Goal: Information Seeking & Learning: Learn about a topic

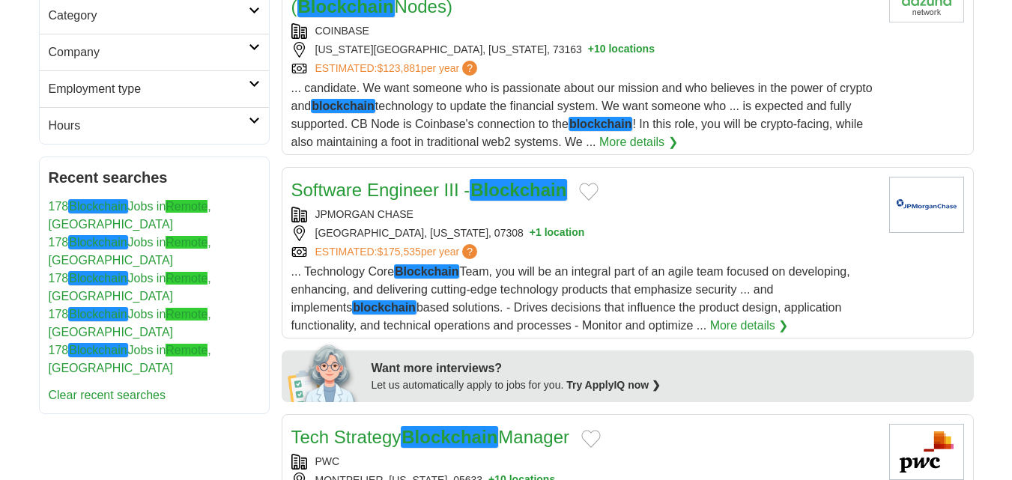
scroll to position [300, 0]
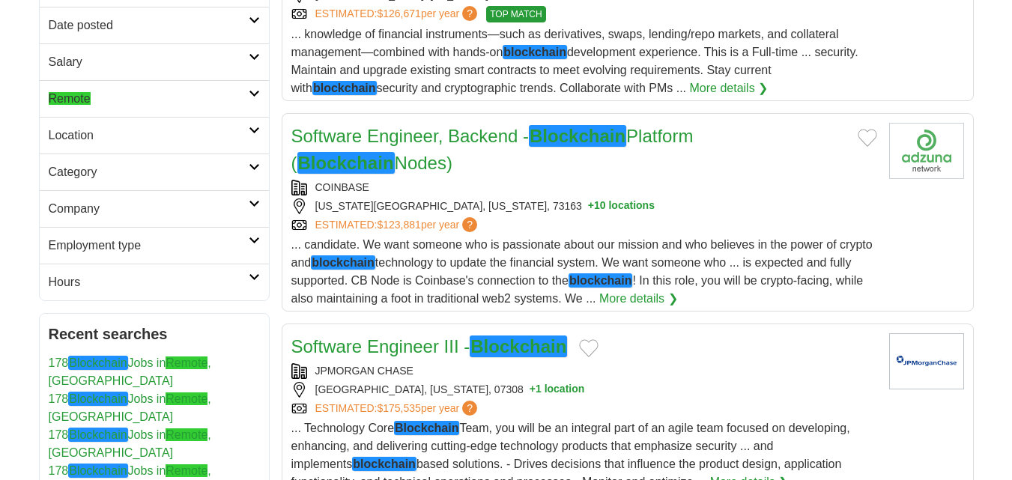
click at [167, 129] on h2 "Location" at bounding box center [149, 136] width 200 height 18
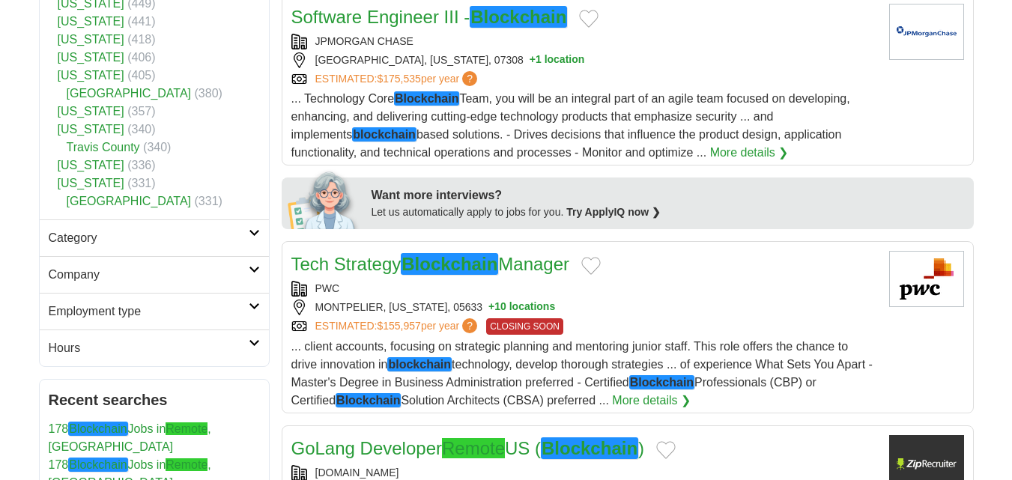
scroll to position [749, 0]
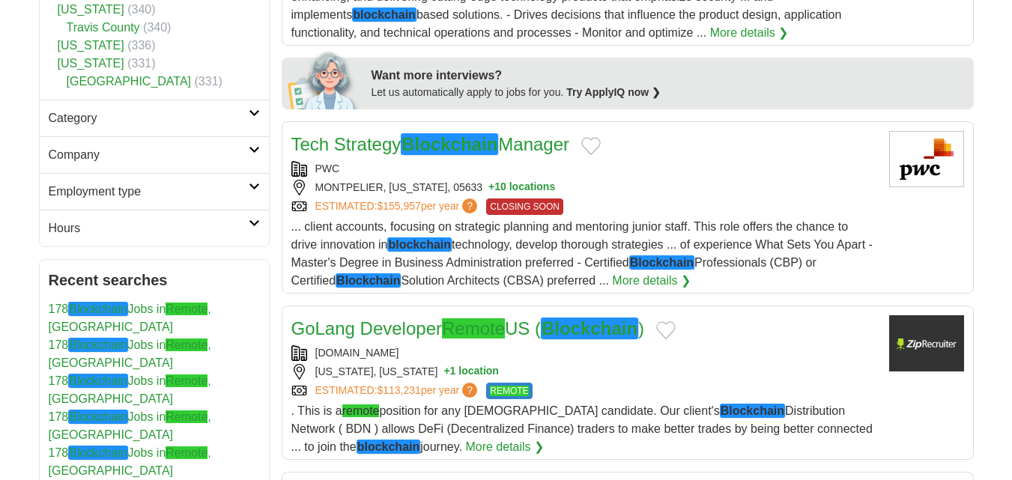
click at [156, 109] on h2 "Category" at bounding box center [149, 118] width 200 height 18
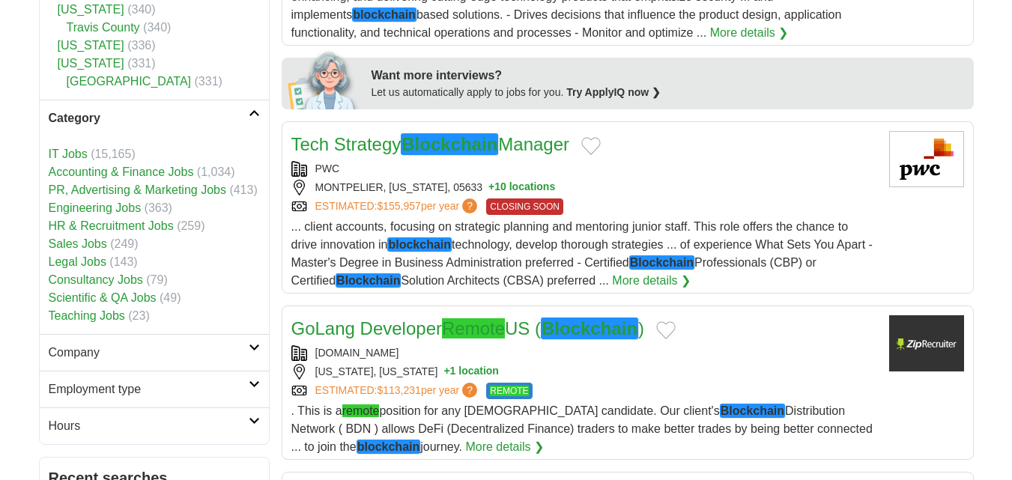
click at [153, 344] on h2 "Company" at bounding box center [149, 353] width 200 height 18
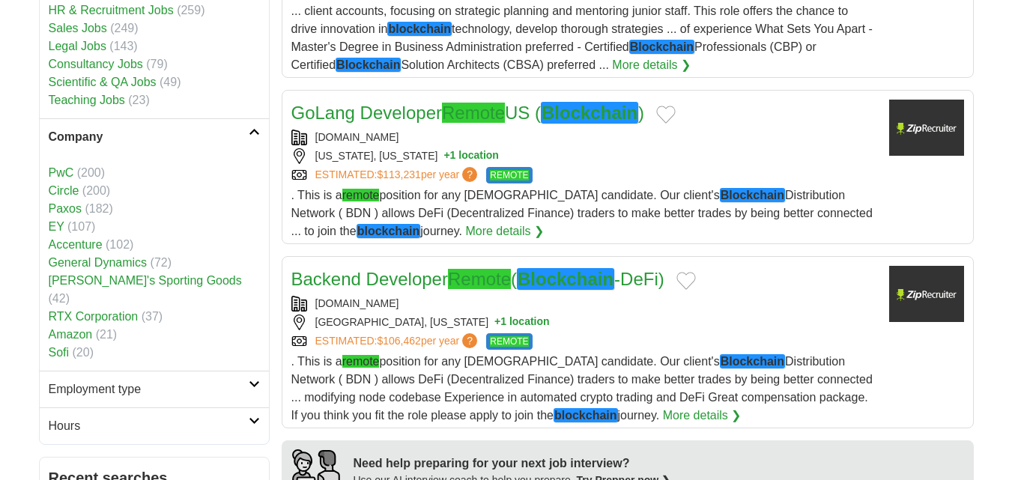
scroll to position [974, 0]
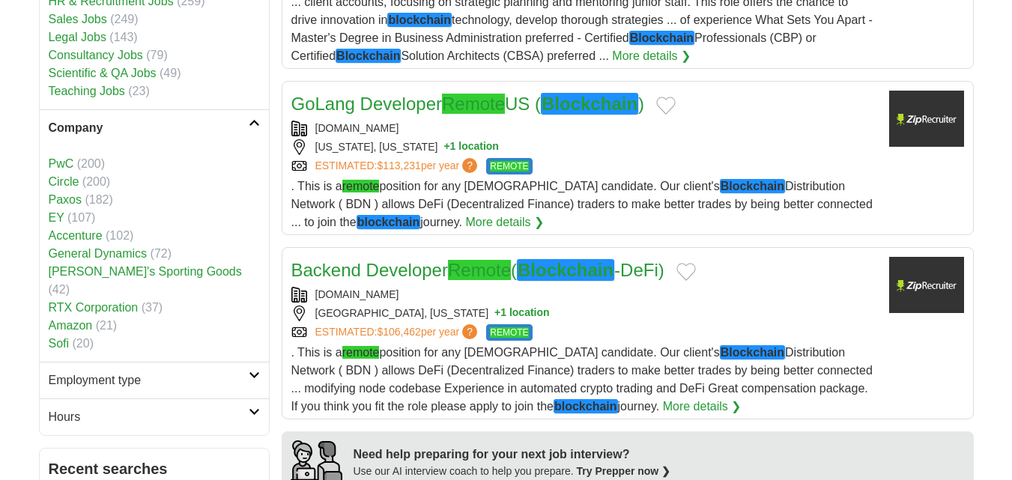
click at [166, 372] on h2 "Employment type" at bounding box center [149, 381] width 200 height 18
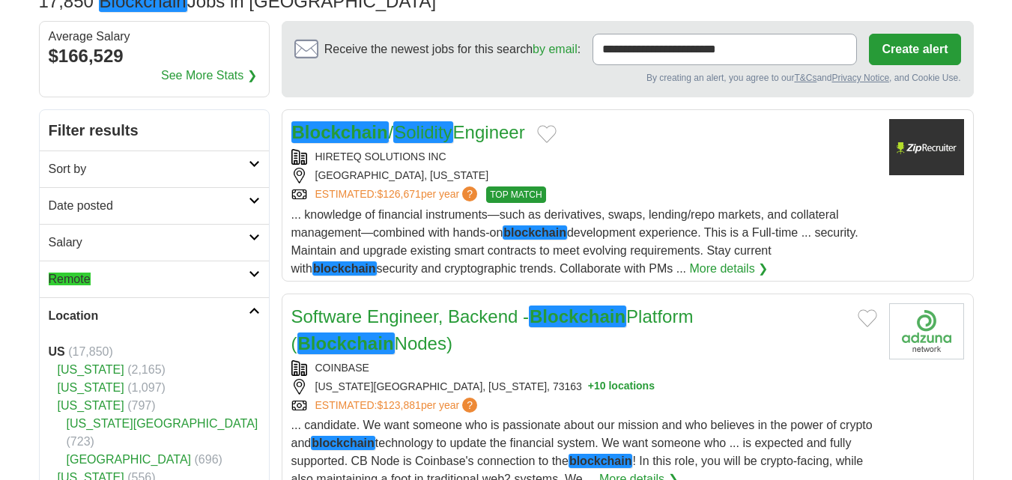
scroll to position [0, 0]
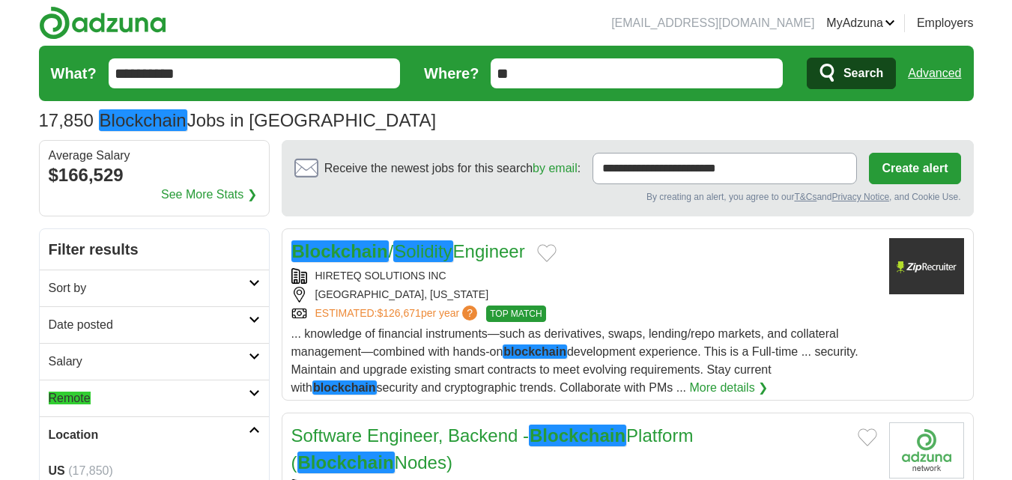
click at [153, 400] on h2 "Remote" at bounding box center [149, 398] width 200 height 18
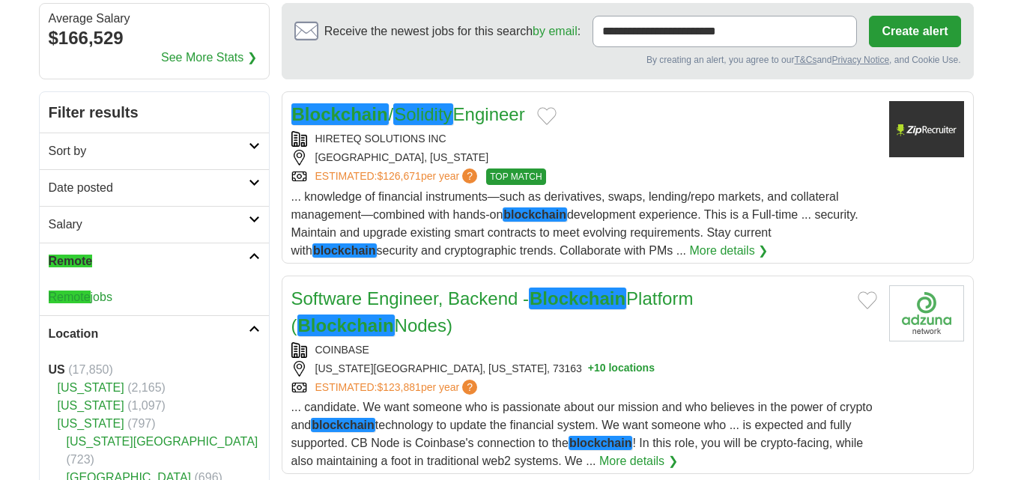
scroll to position [150, 0]
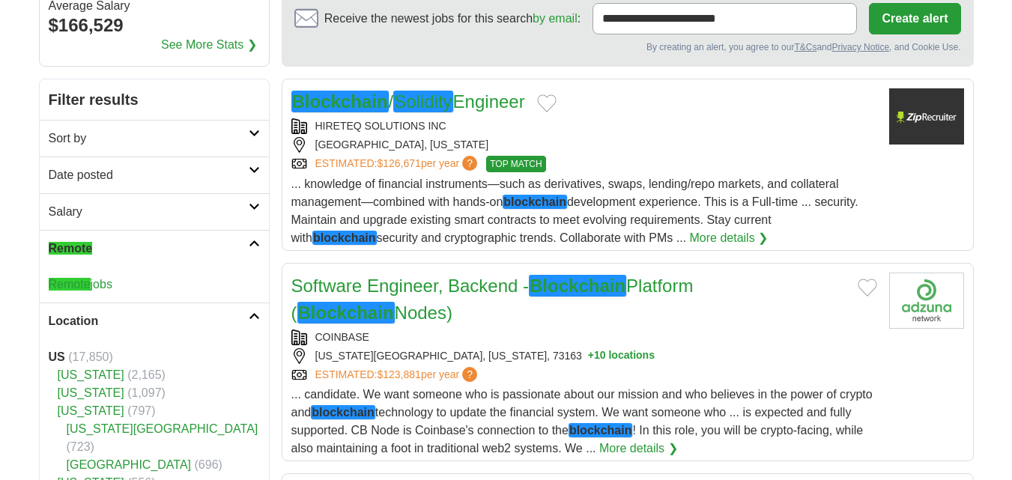
click at [112, 279] on link "Remote jobs" at bounding box center [81, 284] width 64 height 13
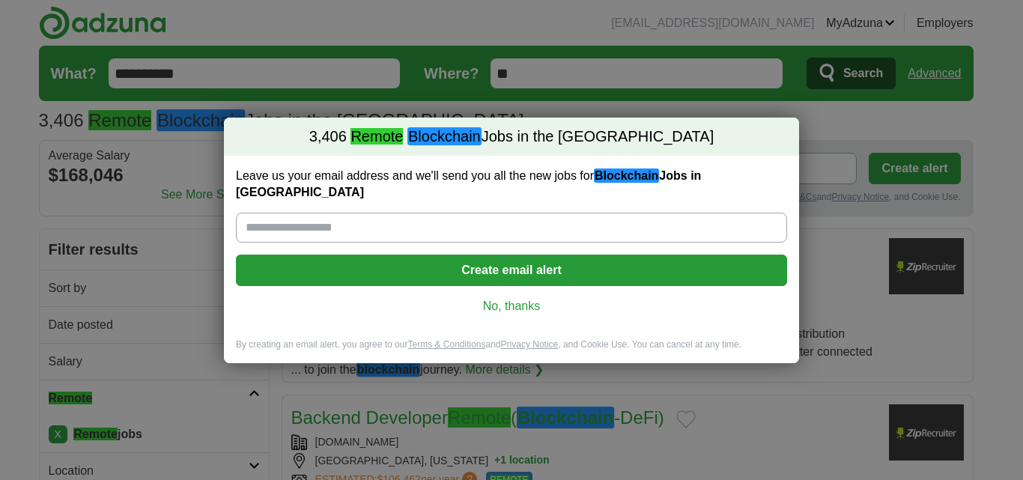
click at [484, 298] on link "No, thanks" at bounding box center [511, 306] width 527 height 16
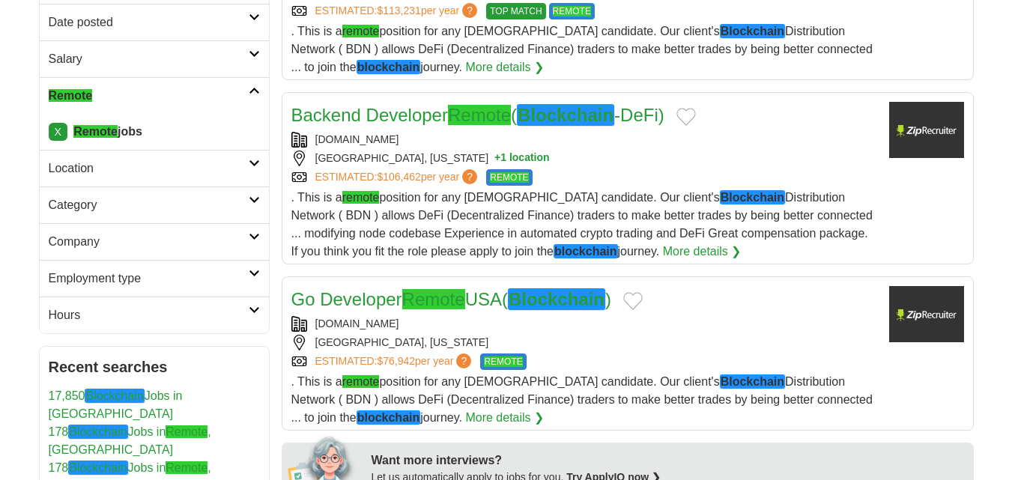
scroll to position [300, 0]
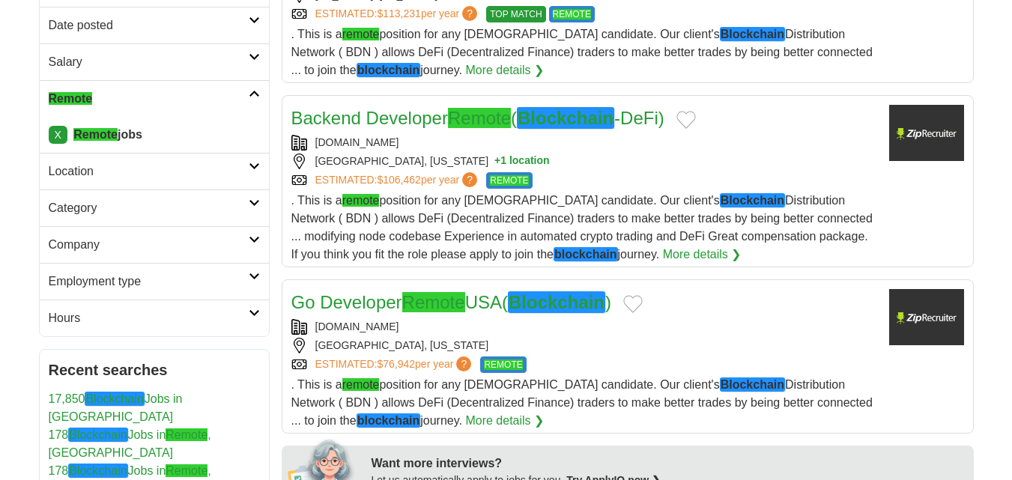
click at [177, 171] on h2 "Location" at bounding box center [149, 172] width 200 height 18
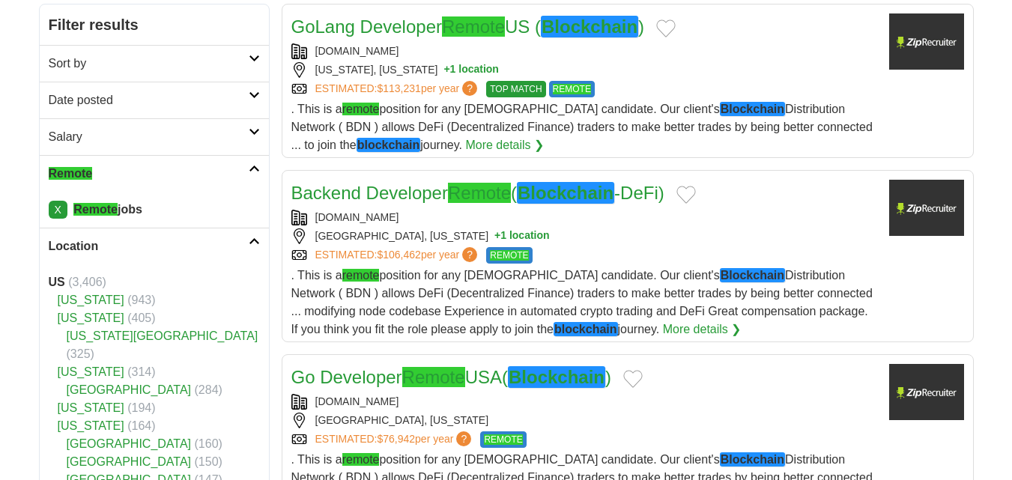
scroll to position [0, 0]
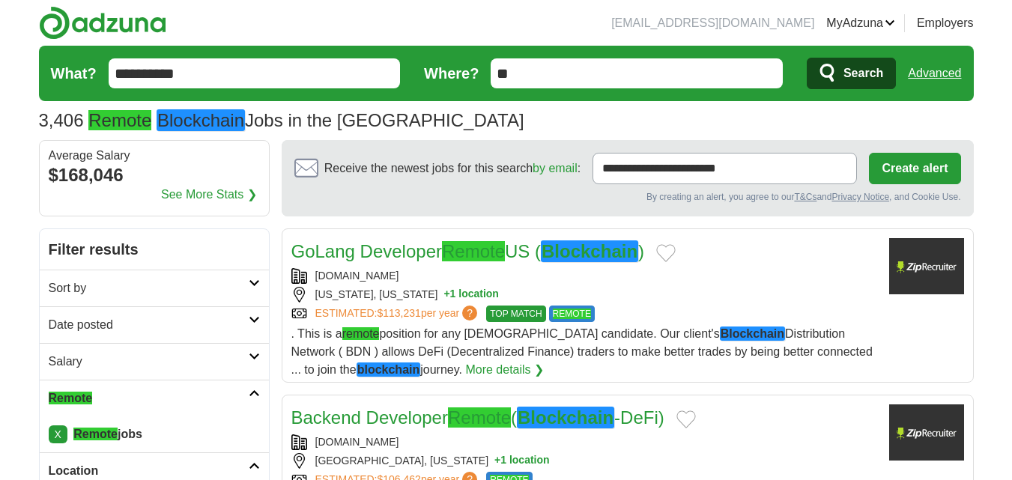
click at [585, 118] on div "3,406 Remote Blockchain Jobs in the US Average Salary: $168,046" at bounding box center [506, 120] width 935 height 27
click at [915, 74] on link "Advanced" at bounding box center [934, 73] width 53 height 30
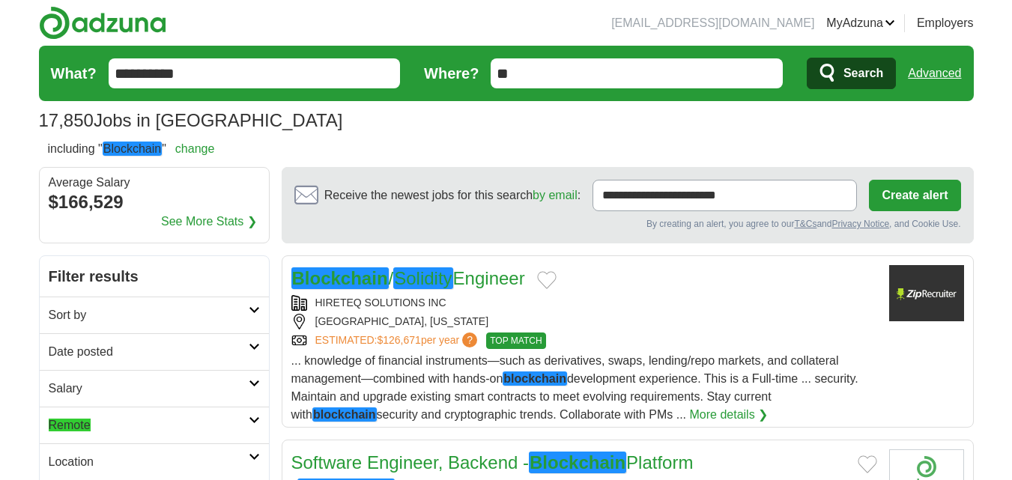
click at [139, 426] on h2 "Remote" at bounding box center [149, 425] width 200 height 18
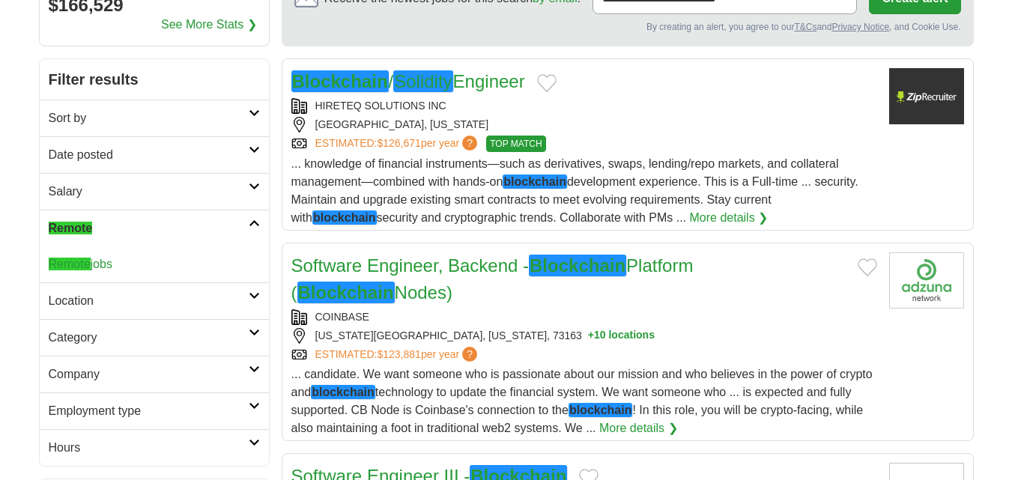
scroll to position [225, 0]
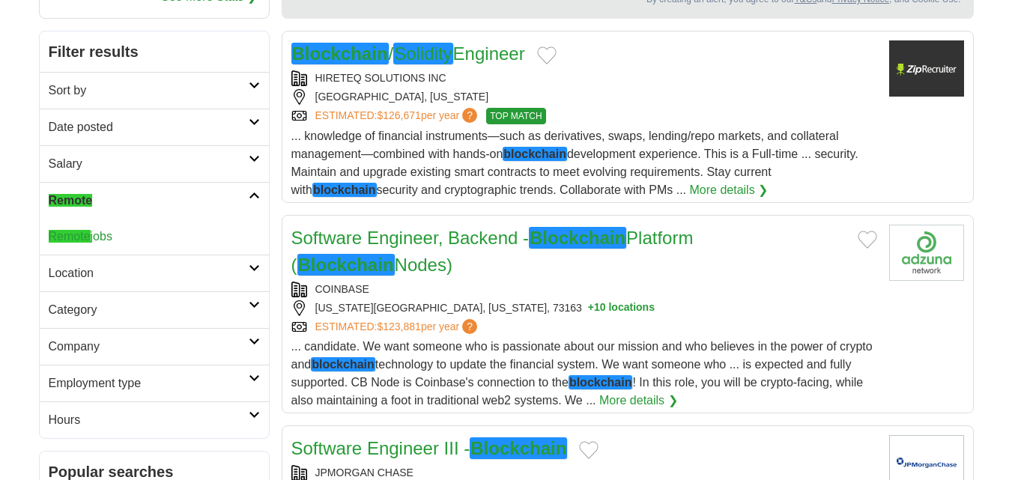
click at [87, 226] on div "Remote jobs" at bounding box center [154, 237] width 229 height 36
click at [88, 232] on em "Remote" at bounding box center [70, 236] width 42 height 13
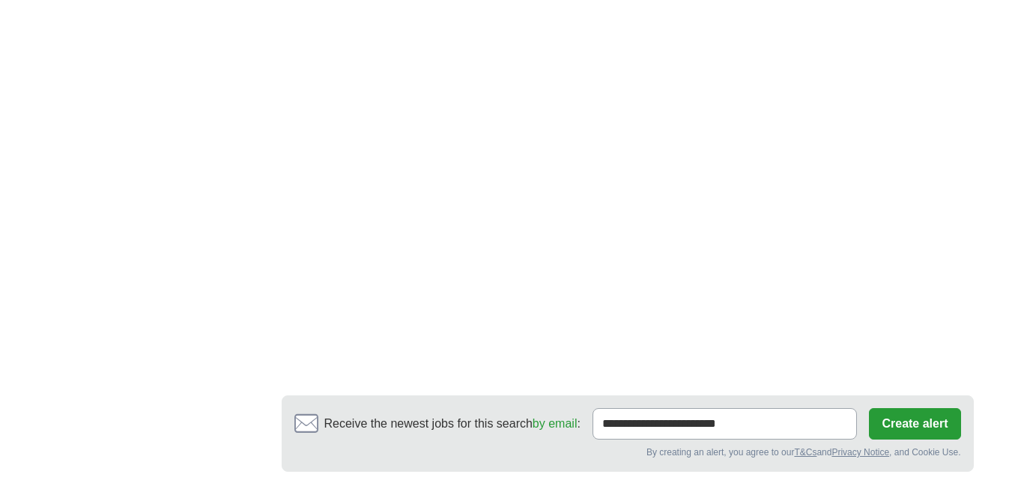
scroll to position [2921, 0]
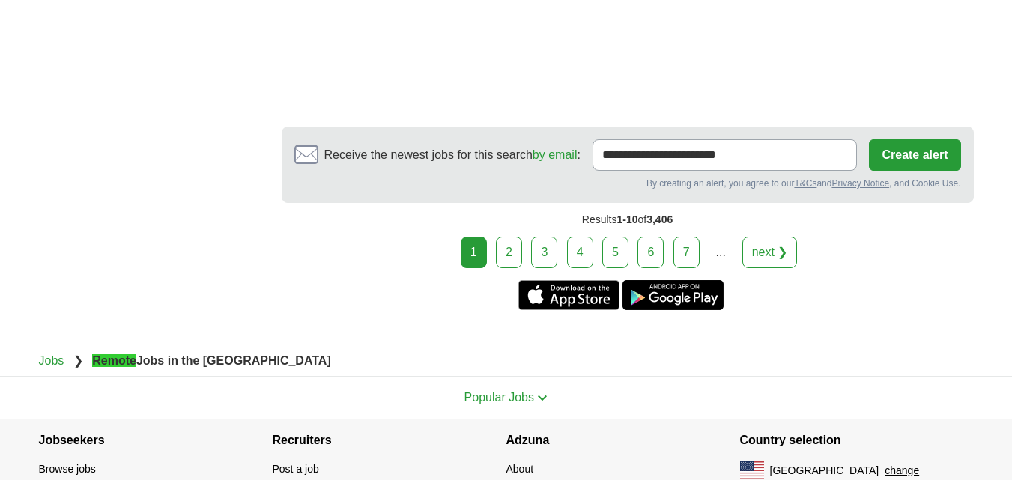
click at [509, 237] on link "2" at bounding box center [509, 252] width 26 height 31
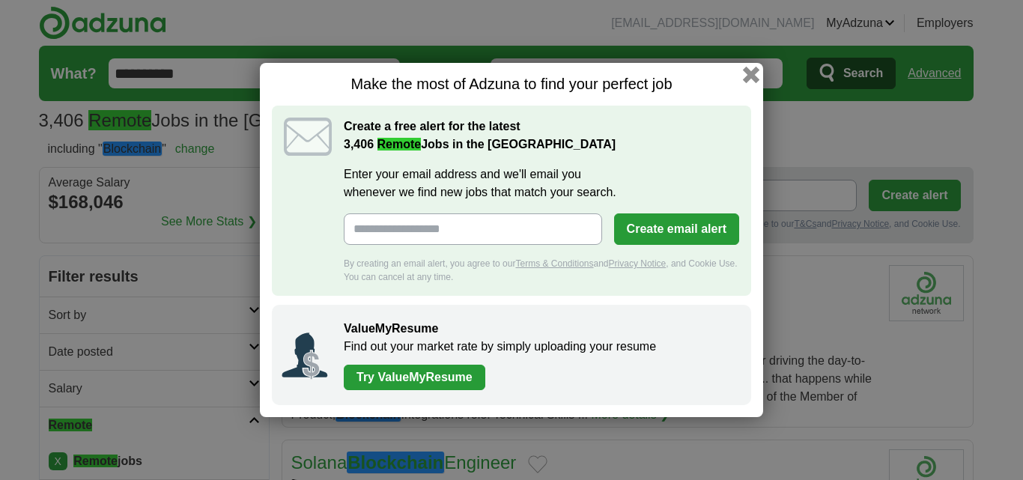
click at [751, 70] on button "button" at bounding box center [751, 75] width 16 height 16
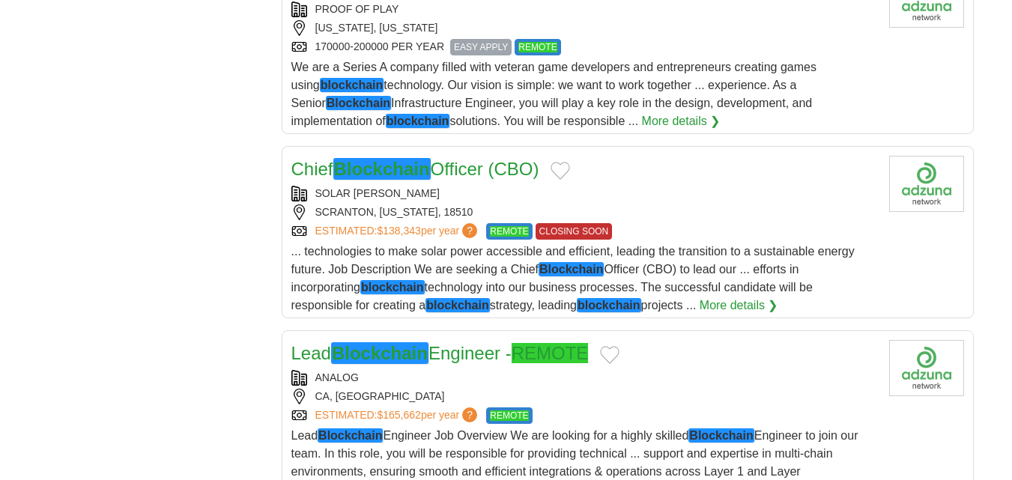
scroll to position [1648, 0]
